Goal: Task Accomplishment & Management: Complete application form

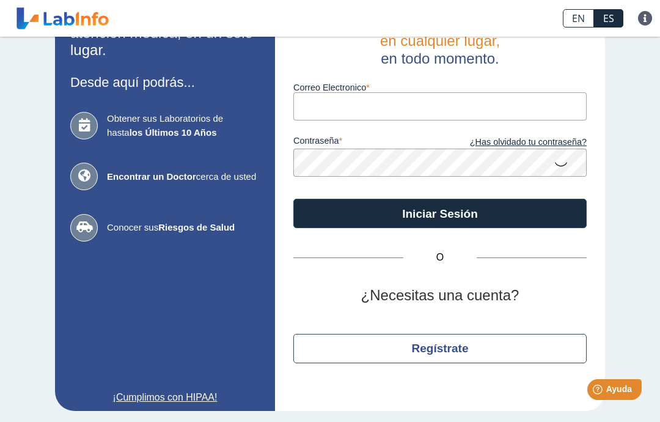
scroll to position [52, 0]
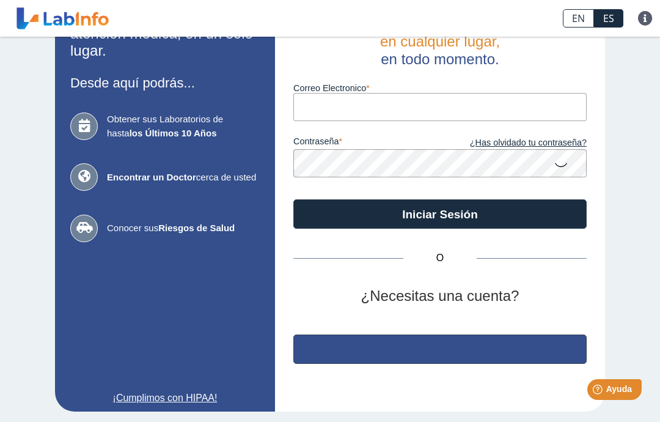
click at [529, 342] on button "Regístrate" at bounding box center [439, 348] width 293 height 29
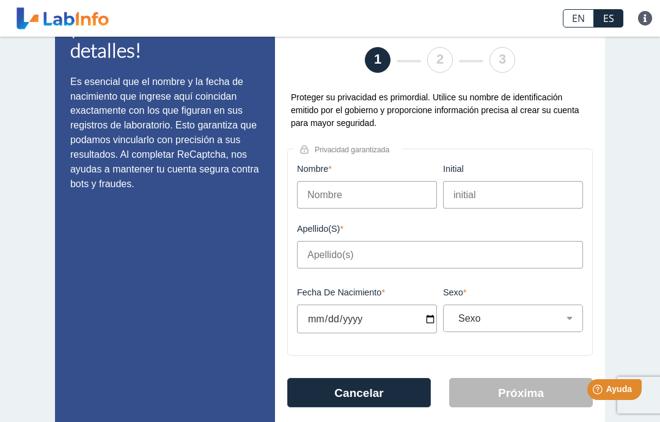
click at [407, 190] on input "Nombre" at bounding box center [367, 195] width 140 height 28
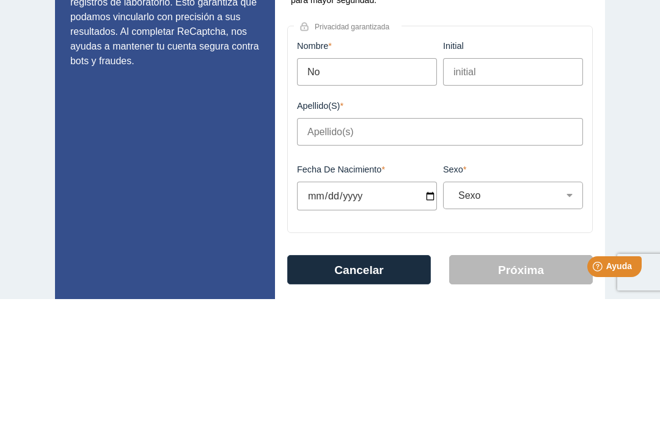
type input "Nomary"
type input "[PERSON_NAME]"
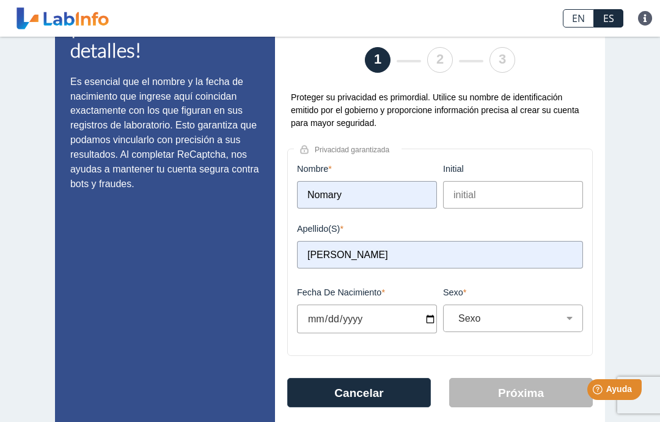
click at [404, 319] on input "Fecha de Nacimiento" at bounding box center [367, 318] width 140 height 29
type input "[DATE]"
select select
click at [382, 333] on input "[DATE]" at bounding box center [367, 318] width 140 height 29
type input "[DATE]"
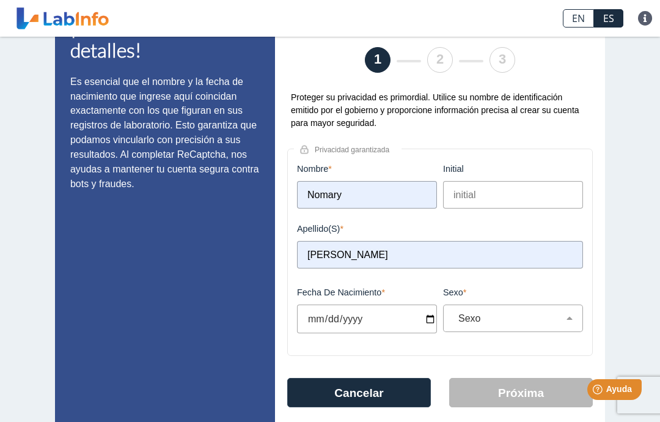
click at [548, 332] on div "Sexo Masculino Femenino" at bounding box center [513, 318] width 140 height 28
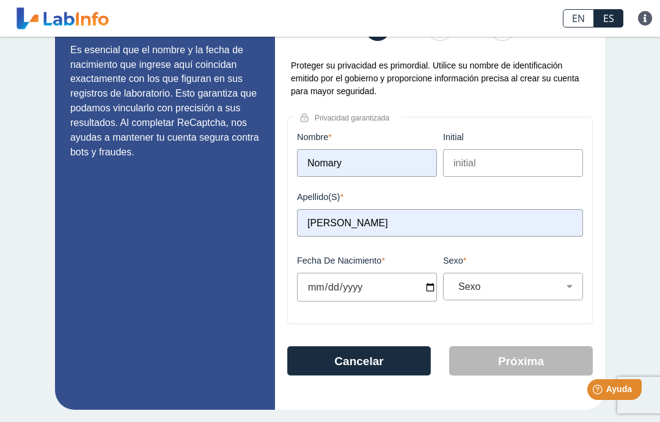
scroll to position [86, 0]
click at [504, 292] on select "Sexo Masculino Femenino" at bounding box center [518, 287] width 129 height 12
select select "F"
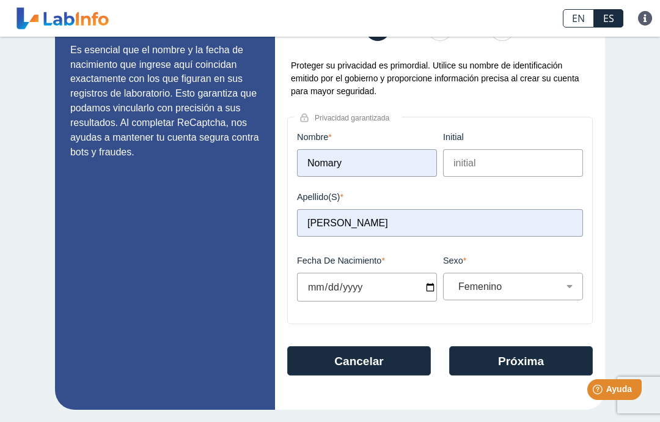
click at [534, 366] on button "Próxima" at bounding box center [521, 360] width 144 height 29
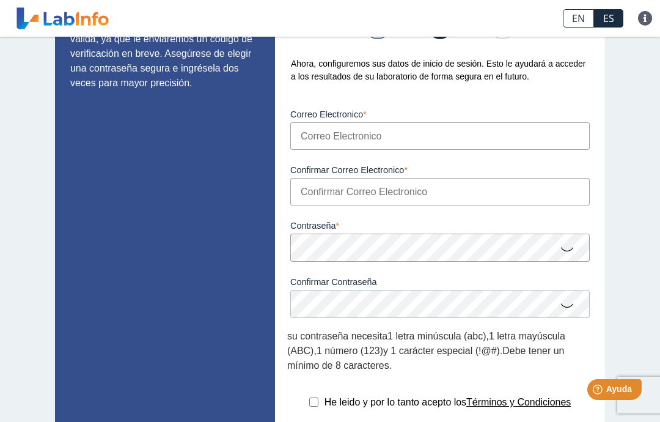
click at [546, 140] on input "Correo Electronico" at bounding box center [440, 136] width 300 height 28
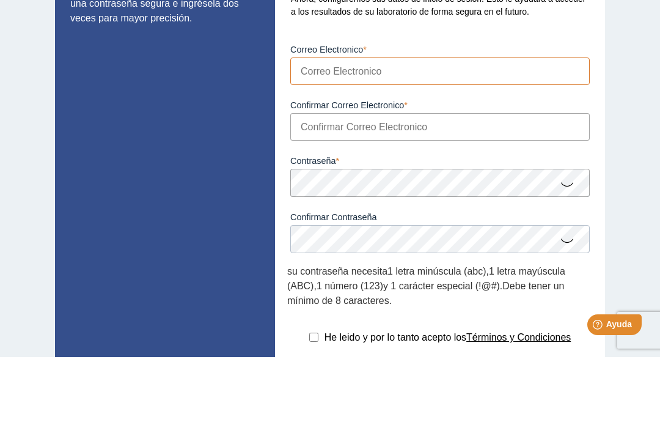
type input "a"
type input "m"
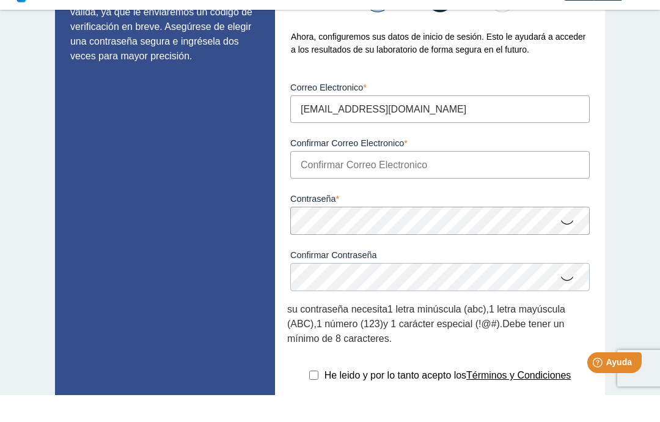
type input "[EMAIL_ADDRESS][DOMAIN_NAME]"
click at [533, 178] on input "Confirmar Correo Electronico" at bounding box center [440, 192] width 300 height 28
type input "[EMAIL_ADDRESS][DOMAIN_NAME]"
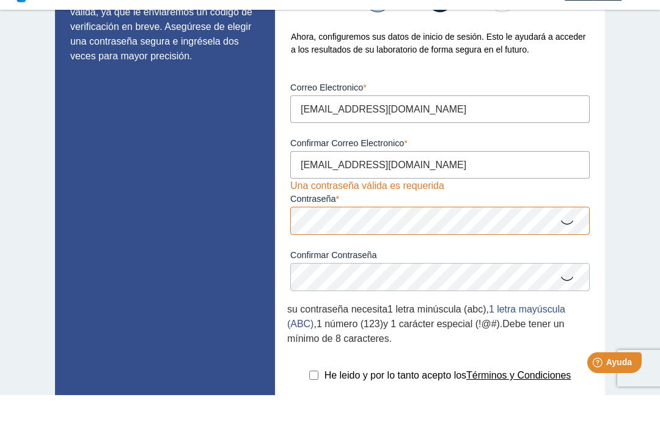
click at [569, 237] on icon at bounding box center [567, 249] width 15 height 24
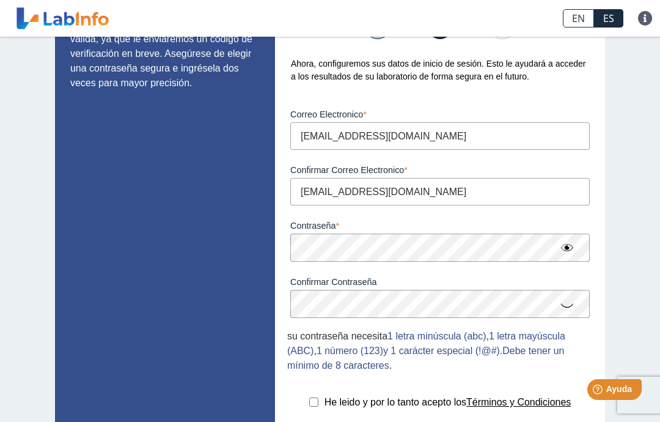
click at [569, 312] on icon at bounding box center [567, 305] width 15 height 24
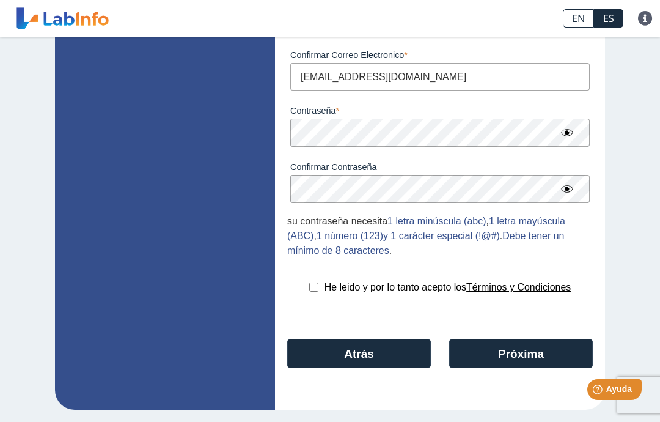
scroll to position [204, 0]
click at [325, 284] on span "He leido y por lo tanto acepto los" at bounding box center [396, 287] width 142 height 10
click at [309, 288] on input "checkbox" at bounding box center [313, 286] width 9 height 9
checkbox input "true"
click at [541, 346] on button "Próxima" at bounding box center [521, 353] width 144 height 29
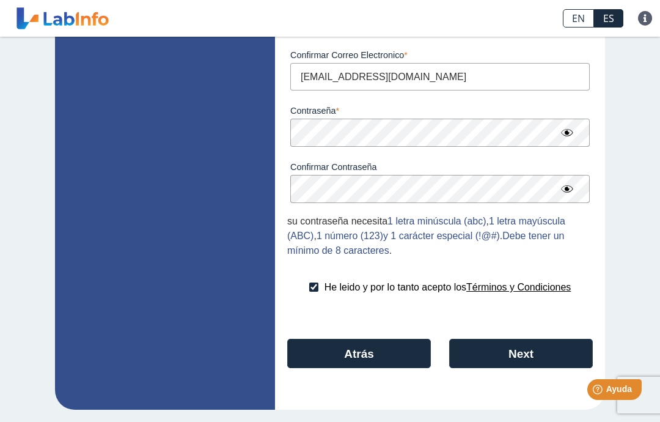
click at [544, 355] on button "Next" at bounding box center [521, 353] width 144 height 29
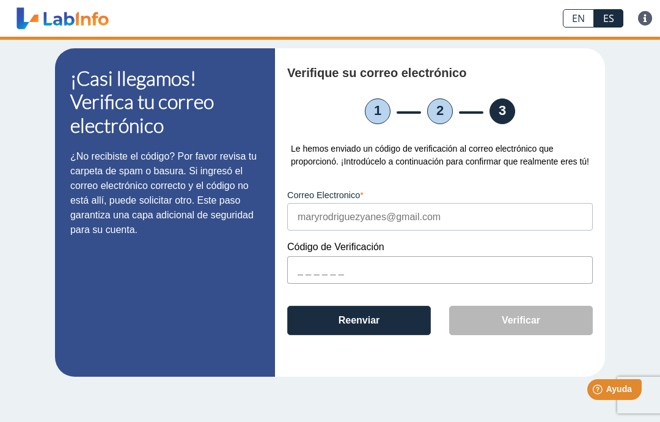
scroll to position [1, 0]
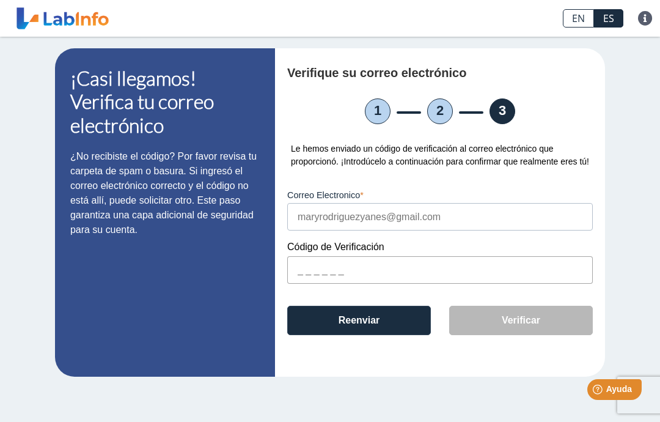
click at [531, 284] on input "text" at bounding box center [440, 270] width 306 height 28
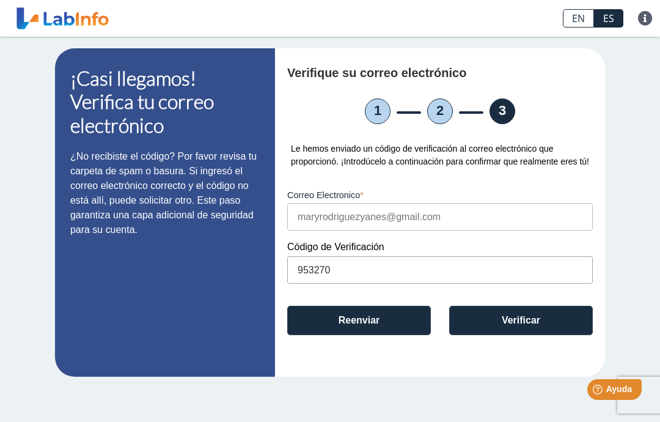
type input "953270"
click at [559, 334] on button "Verificar" at bounding box center [521, 320] width 144 height 29
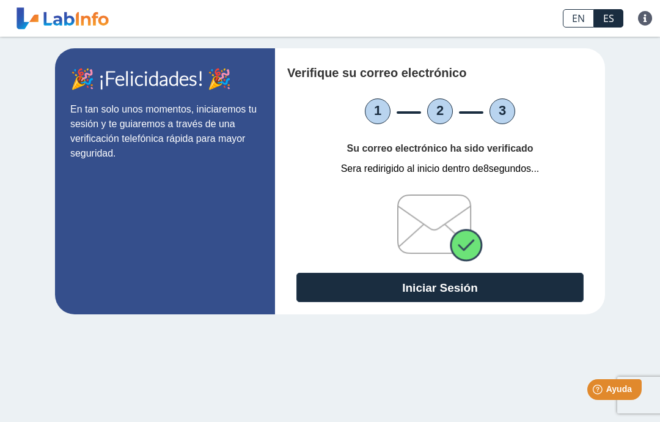
click at [552, 294] on button "Iniciar Sesión" at bounding box center [440, 287] width 287 height 29
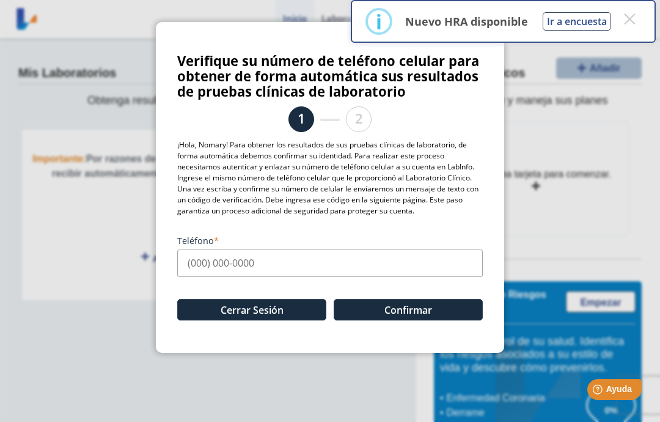
click at [424, 263] on input "Teléfono" at bounding box center [330, 263] width 306 height 28
type input "[PHONE_NUMBER]"
click at [438, 319] on button "Confirmar" at bounding box center [408, 309] width 149 height 21
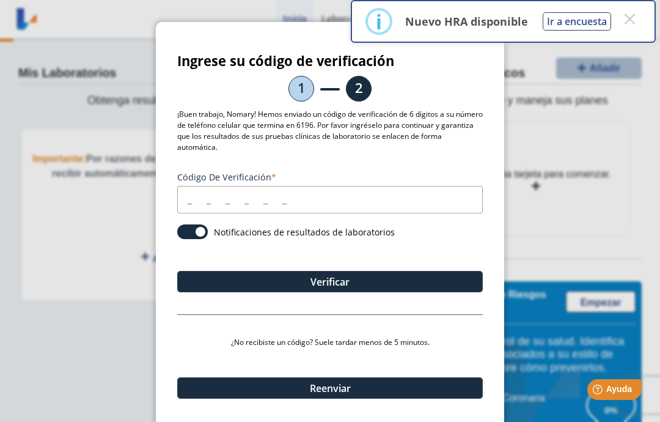
click at [387, 204] on input "Código de verificación" at bounding box center [330, 200] width 306 height 28
click at [361, 203] on input "Código de verificación" at bounding box center [330, 200] width 306 height 28
type input "067017"
click at [399, 286] on button "Verificar" at bounding box center [330, 281] width 306 height 21
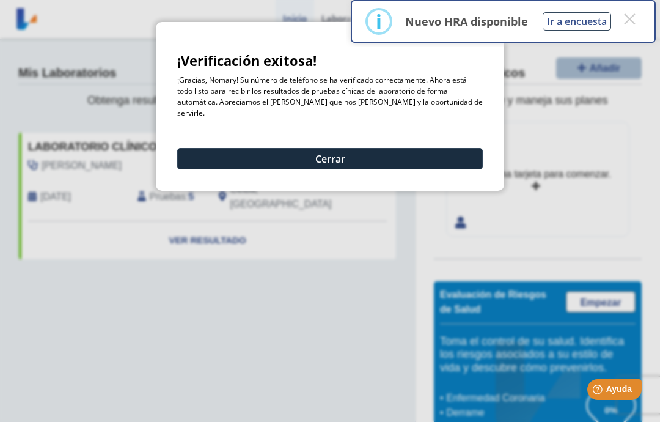
click at [445, 148] on button "Cerrar" at bounding box center [330, 158] width 306 height 21
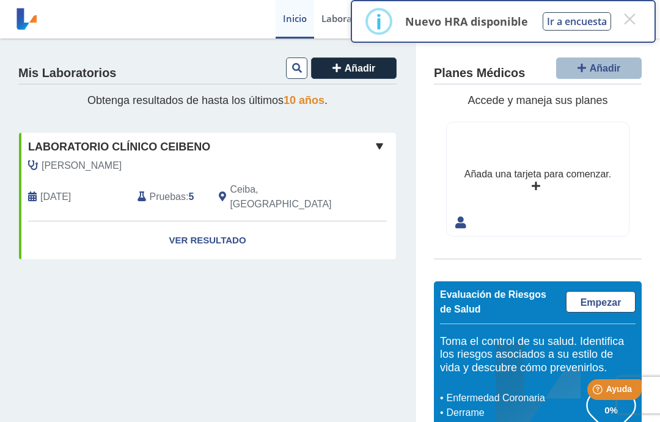
click at [232, 227] on link "Ver Resultado" at bounding box center [207, 240] width 377 height 39
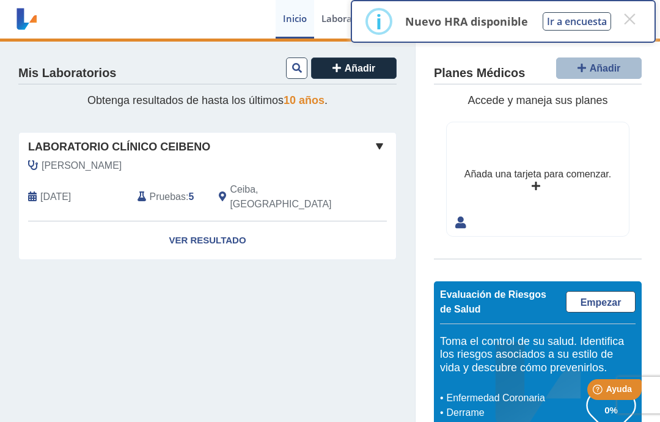
click at [635, 20] on button "×" at bounding box center [630, 19] width 22 height 22
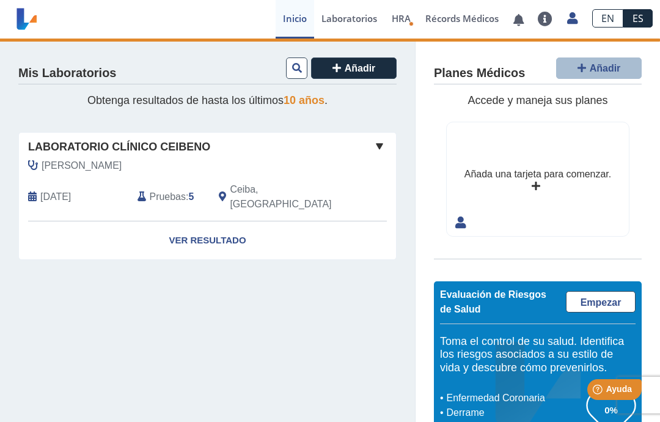
click at [229, 229] on link "Ver Resultado" at bounding box center [207, 240] width 377 height 39
click at [369, 177] on div "Yo Yo" at bounding box center [362, 189] width 31 height 62
click at [361, 145] on div "Laboratorio Clínico Ceibeno" at bounding box center [207, 147] width 377 height 17
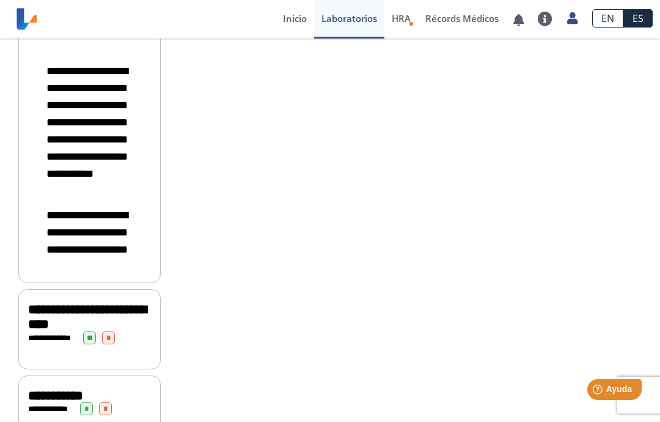
scroll to position [1162, 0]
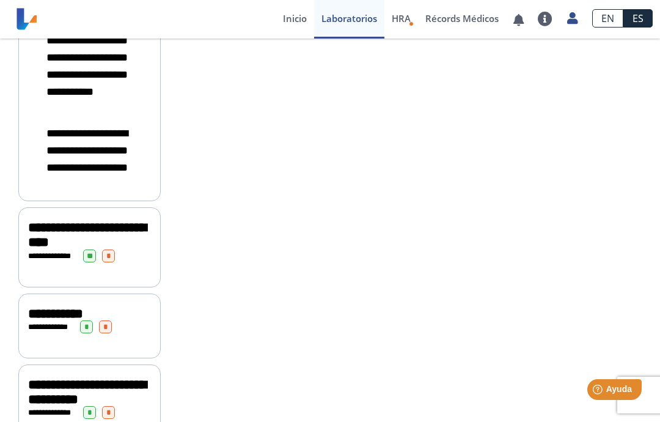
click at [53, 97] on span "**********" at bounding box center [86, 40] width 81 height 114
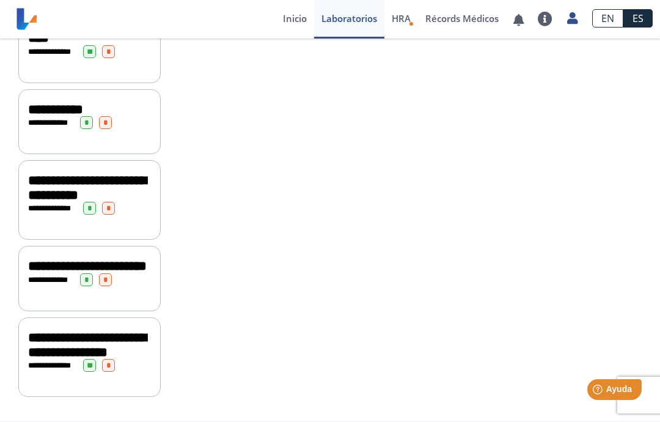
scroll to position [1486, 0]
click at [40, 56] on span "**********" at bounding box center [54, 52] width 34 height 8
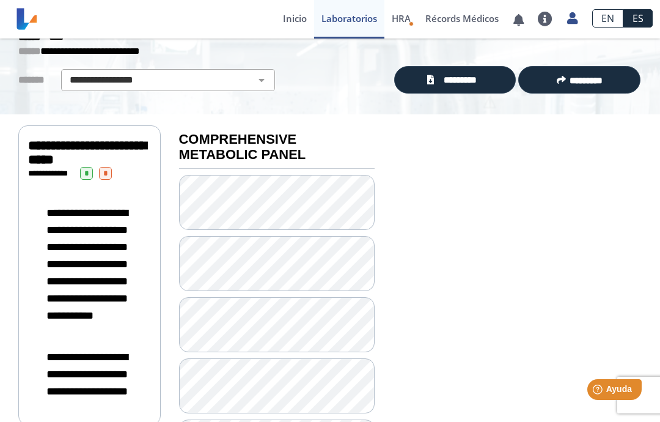
scroll to position [71, 0]
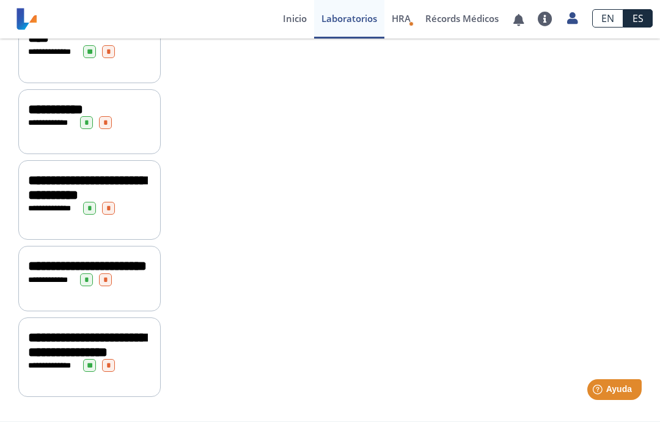
scroll to position [1521, 0]
click at [139, 83] on div "**********" at bounding box center [89, 42] width 142 height 79
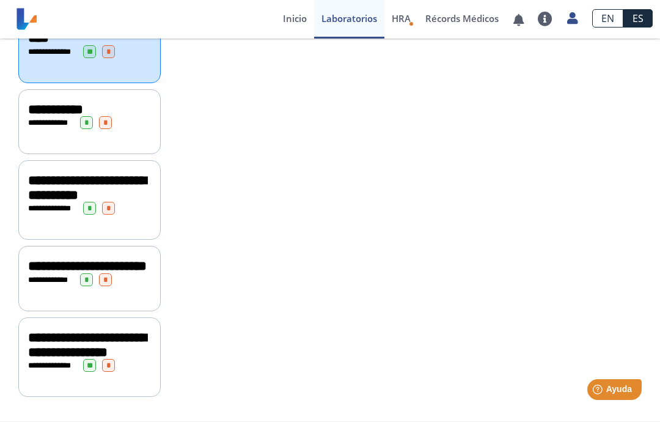
scroll to position [1507, 0]
click at [140, 155] on div "**********" at bounding box center [89, 121] width 142 height 65
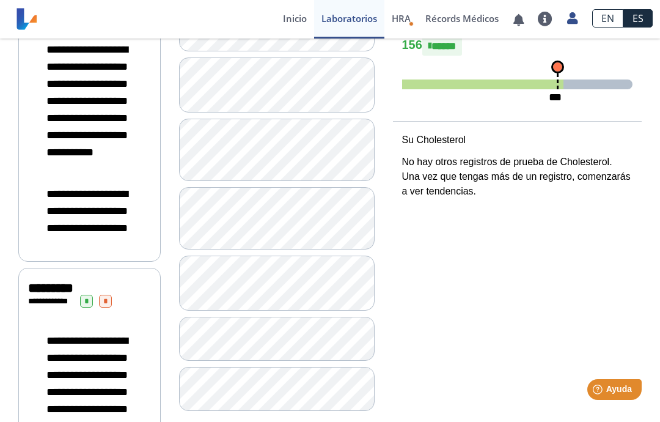
scroll to position [230, 0]
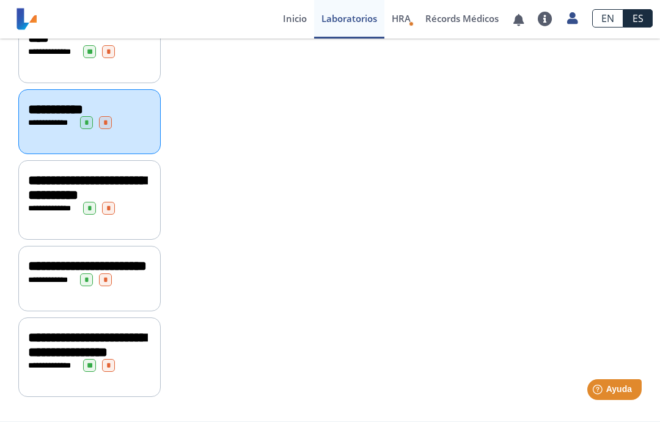
scroll to position [1661, 0]
click at [130, 173] on div "**********" at bounding box center [89, 187] width 123 height 29
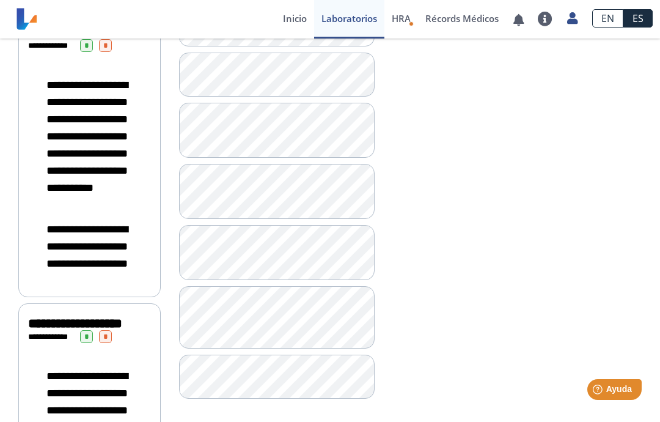
scroll to position [791, 0]
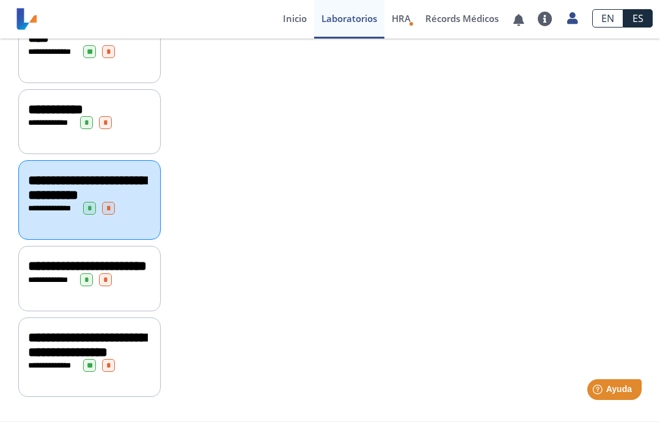
scroll to position [1661, 0]
click at [112, 273] on span "*" at bounding box center [105, 279] width 13 height 13
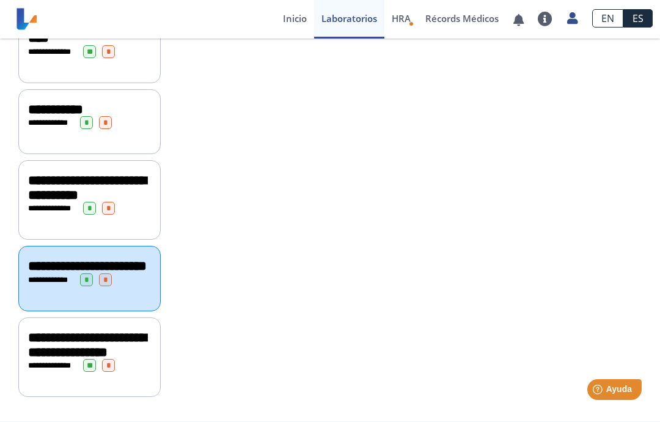
scroll to position [1661, 0]
click at [118, 334] on span "**********" at bounding box center [87, 345] width 118 height 28
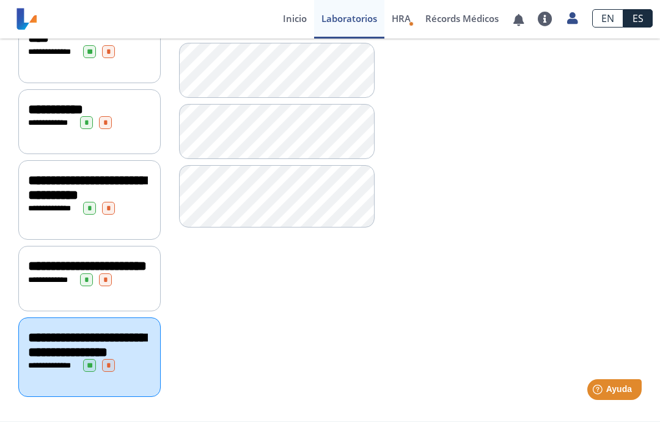
scroll to position [1510, 0]
click at [119, 83] on div "**********" at bounding box center [89, 42] width 142 height 79
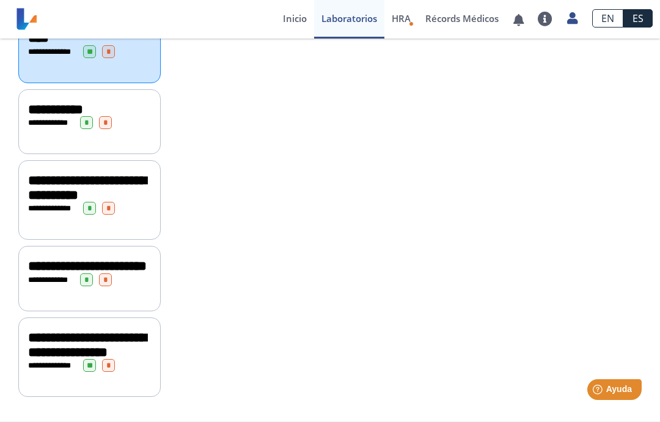
scroll to position [1587, 0]
click at [60, 202] on span "**********" at bounding box center [87, 188] width 118 height 28
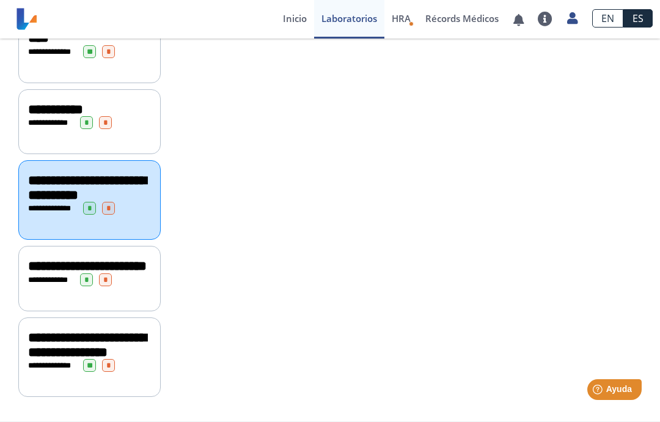
scroll to position [1472, 0]
click at [62, 127] on span "**********" at bounding box center [51, 123] width 34 height 8
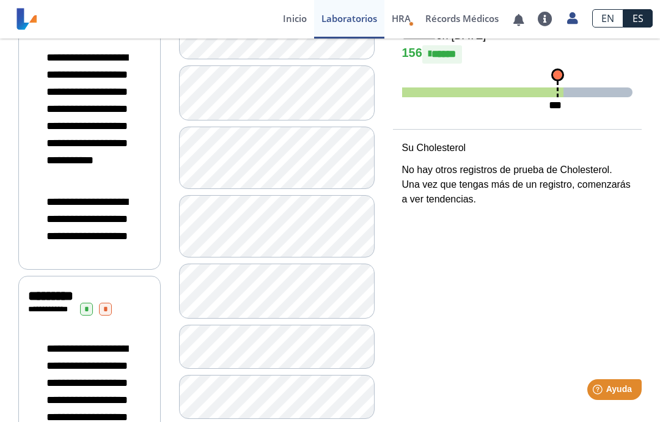
scroll to position [240, 0]
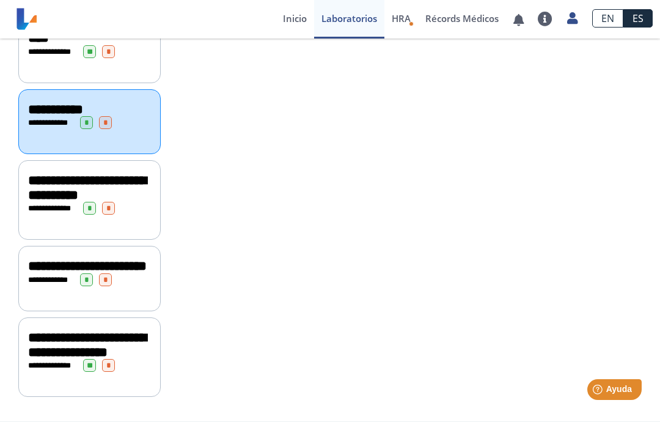
scroll to position [1475, 0]
click at [52, 83] on div "**********" at bounding box center [89, 42] width 142 height 79
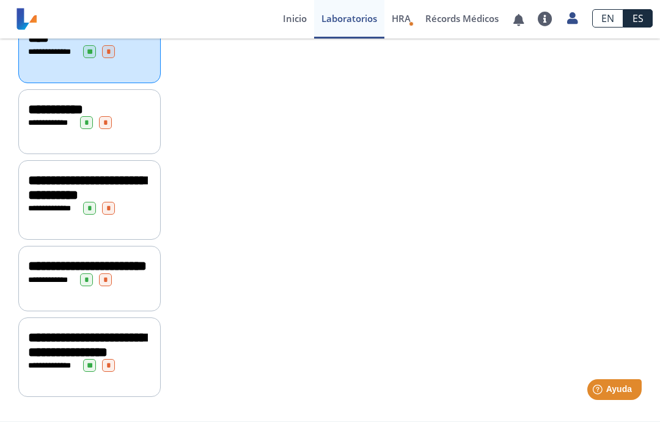
scroll to position [1596, 0]
click at [149, 129] on div "**********" at bounding box center [89, 122] width 123 height 13
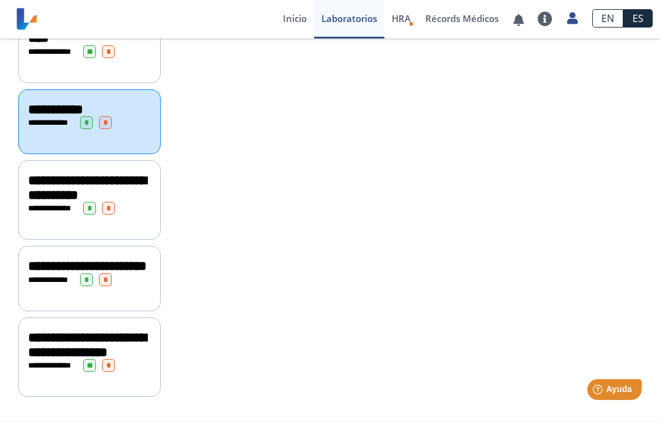
scroll to position [1661, 0]
click at [118, 335] on span "**********" at bounding box center [87, 345] width 118 height 28
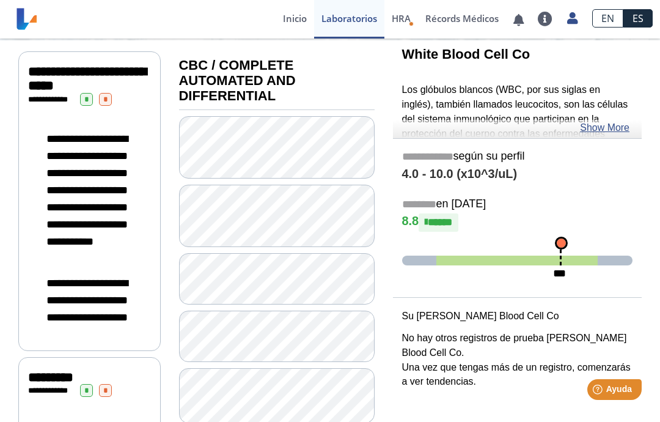
scroll to position [119, 0]
